Goal: Information Seeking & Learning: Learn about a topic

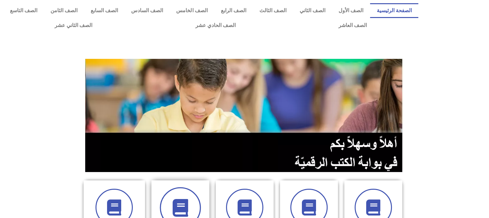
click at [183, 203] on icon at bounding box center [180, 208] width 18 height 18
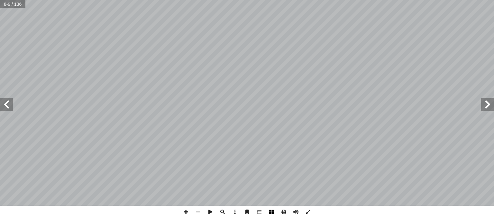
click at [273, 212] on span at bounding box center [271, 212] width 12 height 12
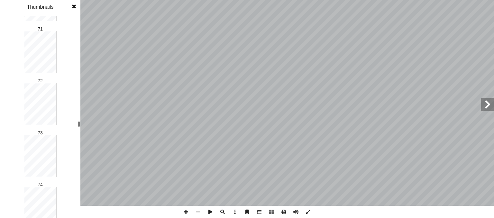
click at [69, 124] on div "1 2 3 4 5 6 7 8 9 10 11 12 13 14 15 16 17 18 19 20 21 22 23 24 25 26 27 28 29 3…" at bounding box center [40, 117] width 80 height 202
click at [80, 106] on div "٤ ١ ؟ َ خرين � ��ا ُ حترم ٔ ا َ كيف : ِ م � ل َ ع � الت ُ ج ِ وات َ ن . َ خرين …" at bounding box center [247, 109] width 494 height 218
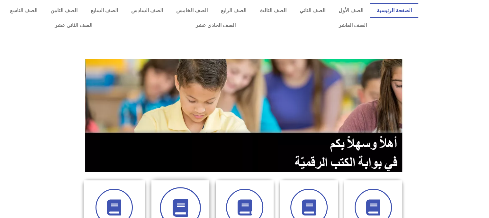
click at [192, 192] on span at bounding box center [180, 207] width 41 height 41
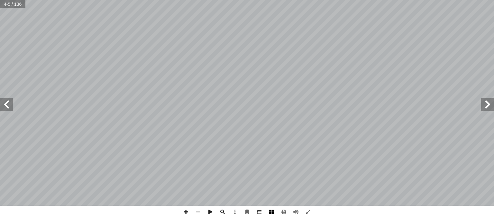
click at [272, 210] on span at bounding box center [271, 212] width 12 height 12
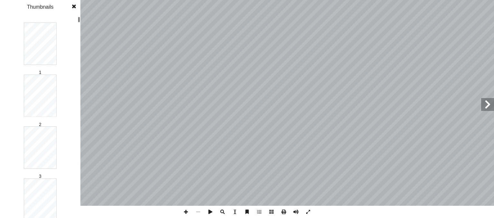
click at [71, 88] on div "المقدمة: بسم الله الرحمن الرحيم مور الكرام.. السلام عليكم ورحمة الله وبركاته أ …" at bounding box center [247, 109] width 494 height 218
click at [80, 86] on div at bounding box center [79, 117] width 2 height 201
click at [77, 74] on div "1 2 3 4 5 6 7 8 9 10 11 12 13 14 15 16 17 18 19 20 21 22 23 24 25 26 27 28 29 3…" at bounding box center [40, 117] width 80 height 202
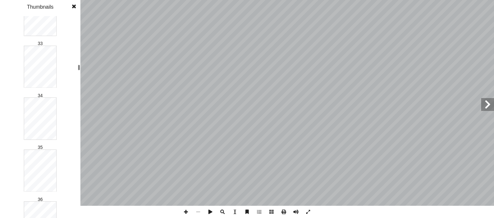
click at [81, 70] on div "المقدمة: بسم الله الرحمن الرحيم مور الكرام.. السلام عليكم ورحمة الله وبركاته أ …" at bounding box center [247, 109] width 494 height 218
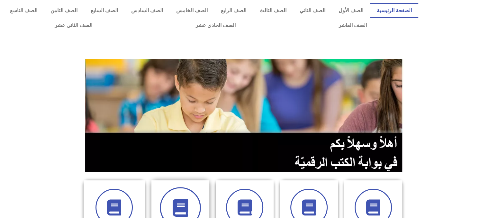
click at [194, 200] on span at bounding box center [180, 207] width 41 height 41
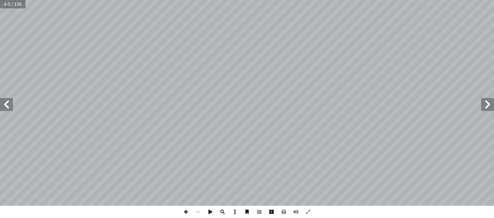
click at [273, 216] on span at bounding box center [271, 212] width 12 height 12
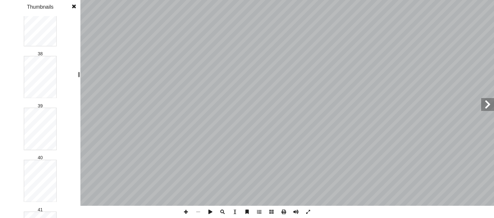
click at [80, 77] on div at bounding box center [79, 117] width 2 height 201
click at [78, 126] on div at bounding box center [79, 117] width 2 height 201
click at [80, 102] on div at bounding box center [79, 117] width 2 height 201
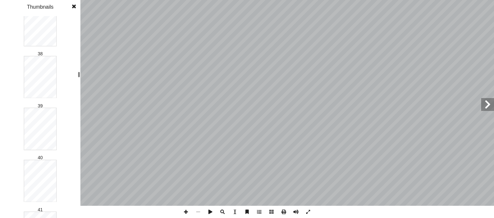
click at [78, 86] on div at bounding box center [79, 117] width 2 height 201
click at [80, 87] on div at bounding box center [79, 117] width 2 height 201
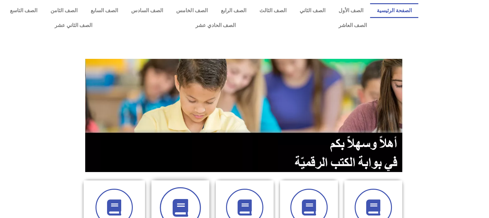
click at [177, 205] on icon at bounding box center [180, 208] width 18 height 18
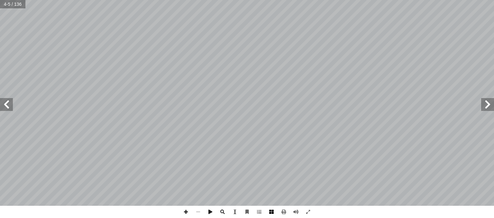
click at [273, 211] on span at bounding box center [271, 212] width 12 height 12
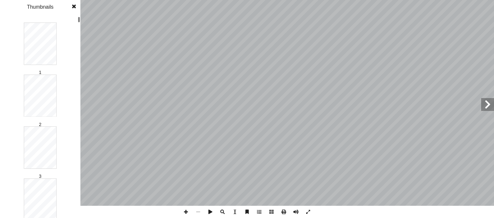
click at [78, 22] on div "المقدمة: بسم الله [PERSON_NAME] مور الكرام.. السلام عليكم ورحمة الله وبركاته أ …" at bounding box center [247, 109] width 494 height 218
click at [79, 144] on div at bounding box center [79, 143] width 2 height 6
